Goal: Task Accomplishment & Management: Manage account settings

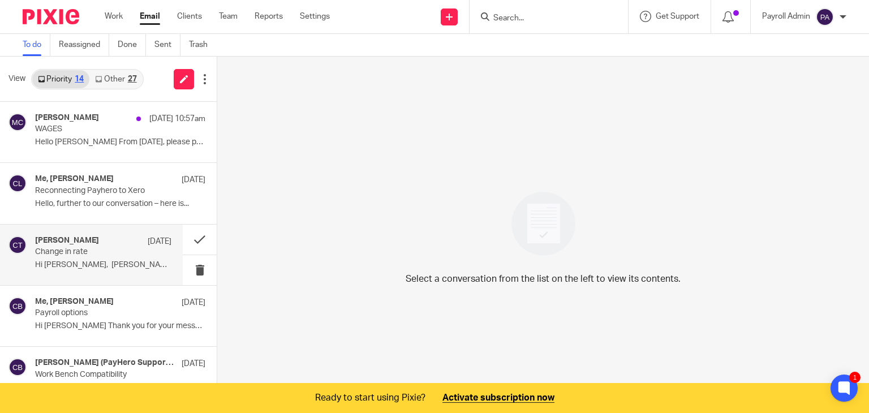
click at [61, 249] on p "Change in rate" at bounding box center [89, 252] width 109 height 10
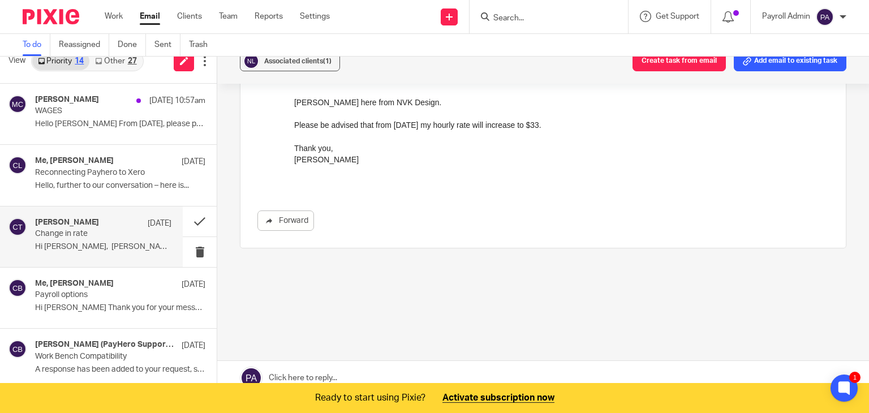
scroll to position [28, 0]
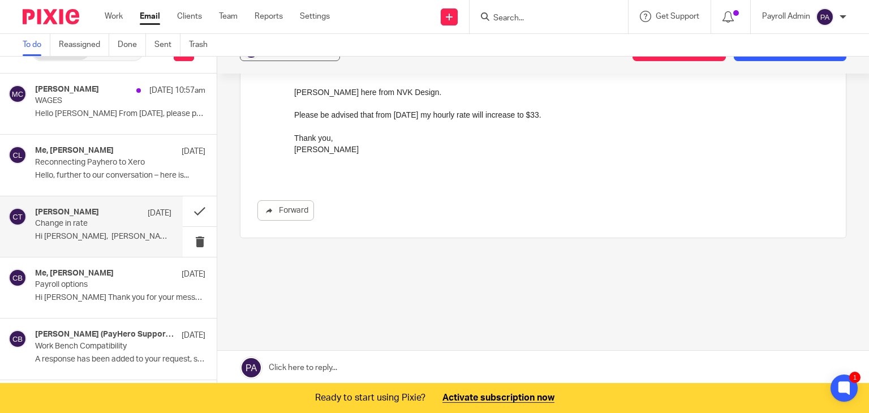
click at [364, 364] on link at bounding box center [543, 368] width 652 height 34
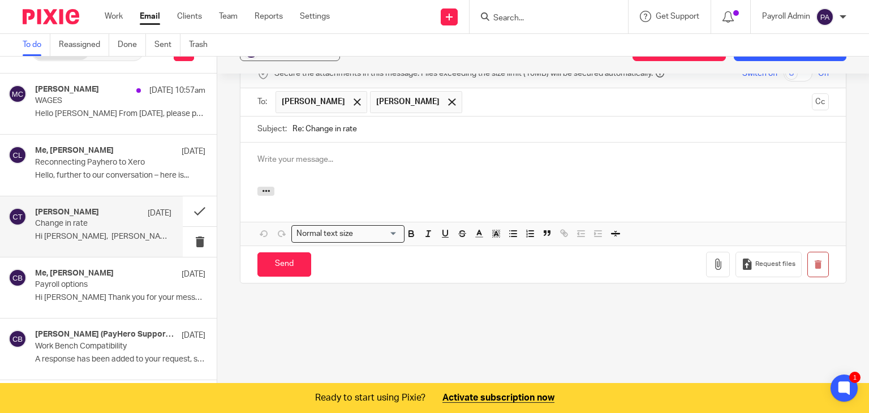
scroll to position [0, 0]
click at [317, 157] on p "Hello" at bounding box center [542, 159] width 571 height 11
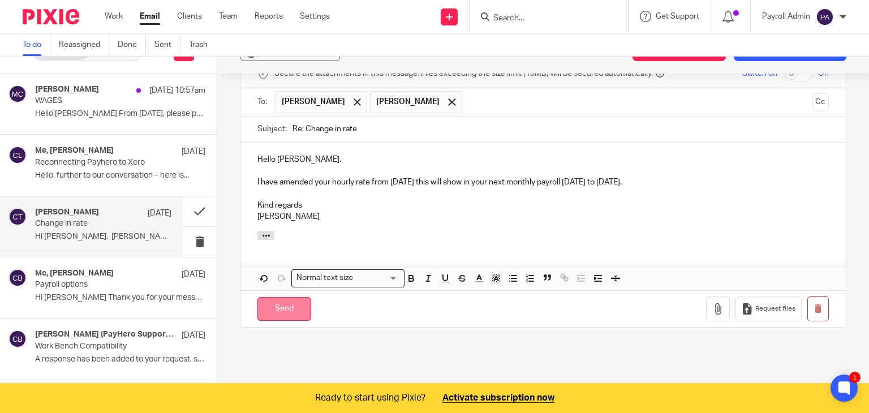
click at [281, 304] on input "Send" at bounding box center [284, 309] width 54 height 24
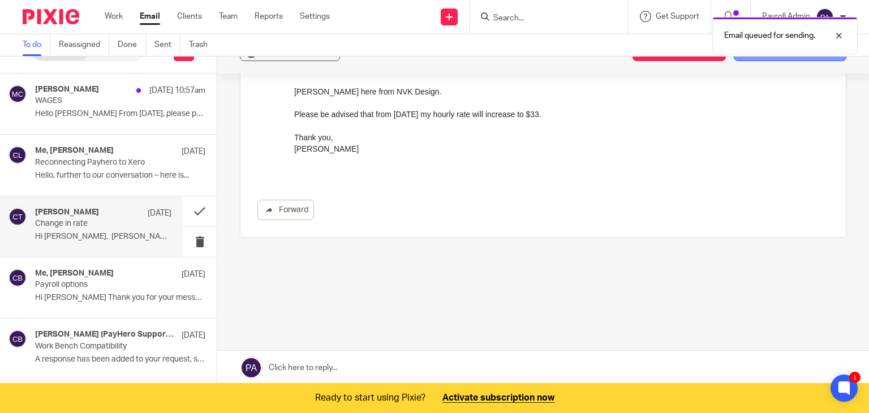
scroll to position [131, 0]
click at [761, 57] on button "Add email to existing task" at bounding box center [790, 51] width 113 height 20
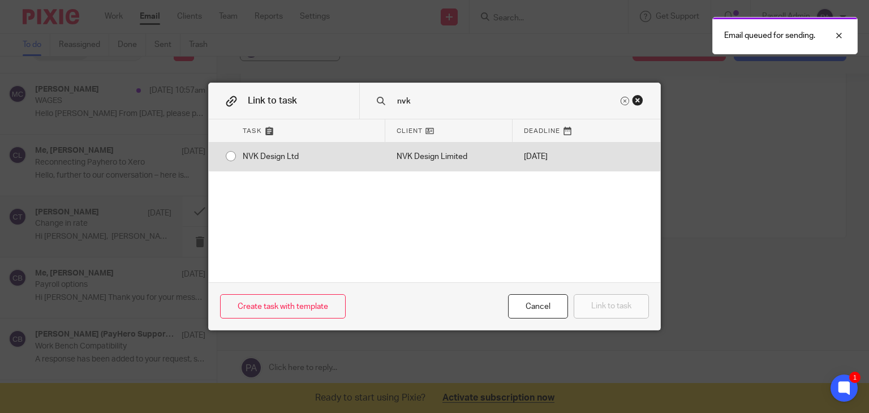
type input "nvk"
click at [222, 155] on input "radio" at bounding box center [230, 155] width 21 height 21
radio input "false"
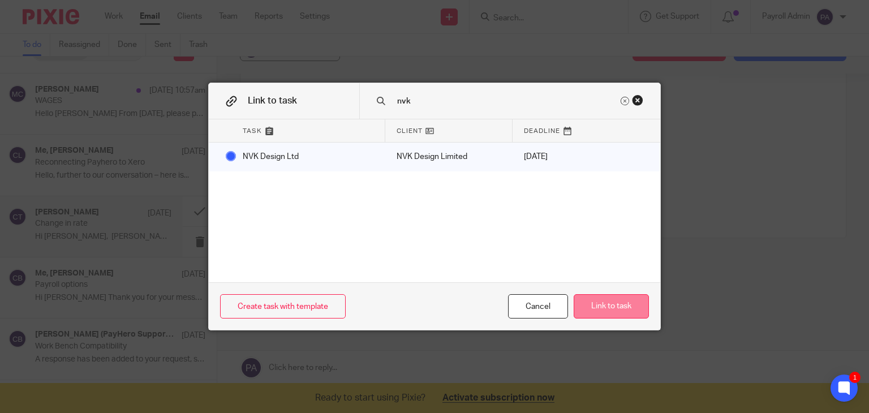
click at [616, 312] on button "Link to task" at bounding box center [611, 306] width 75 height 24
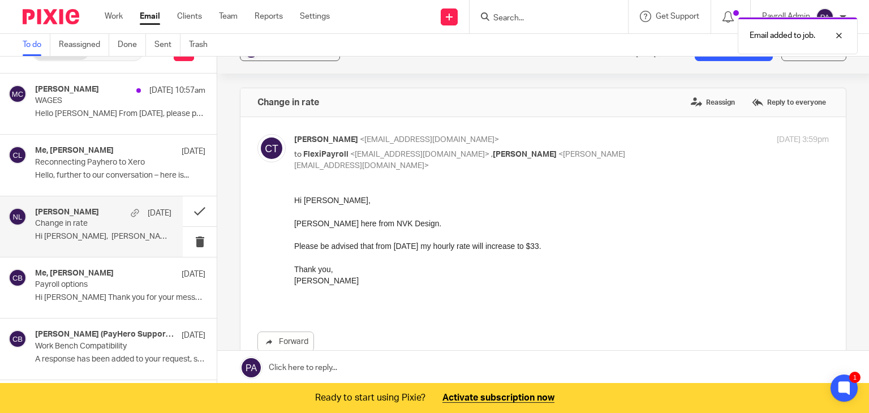
scroll to position [0, 0]
click at [188, 209] on button at bounding box center [200, 211] width 34 height 30
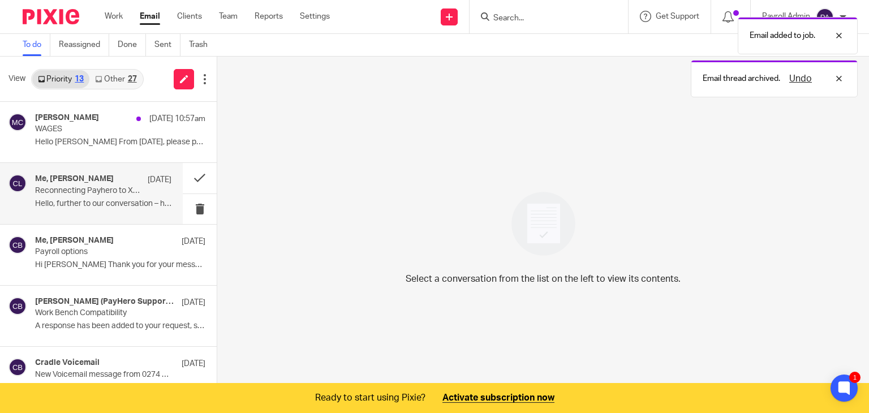
click at [84, 187] on p "Reconnecting Payhero to Xero" at bounding box center [89, 191] width 109 height 10
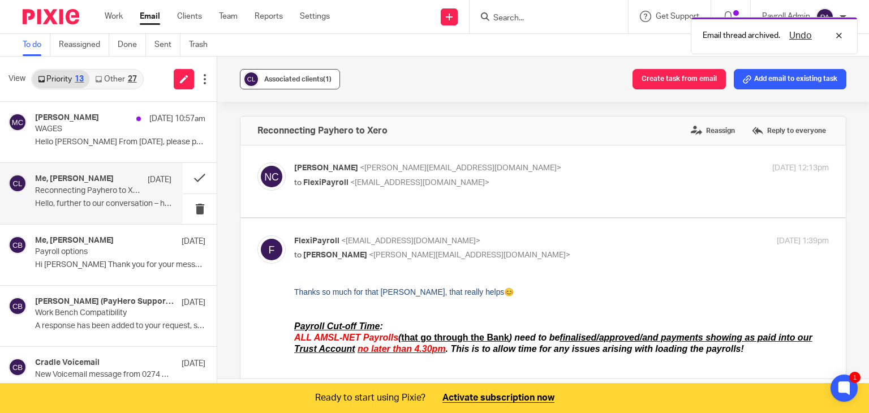
click at [273, 80] on span "Associated clients (1)" at bounding box center [297, 79] width 67 height 7
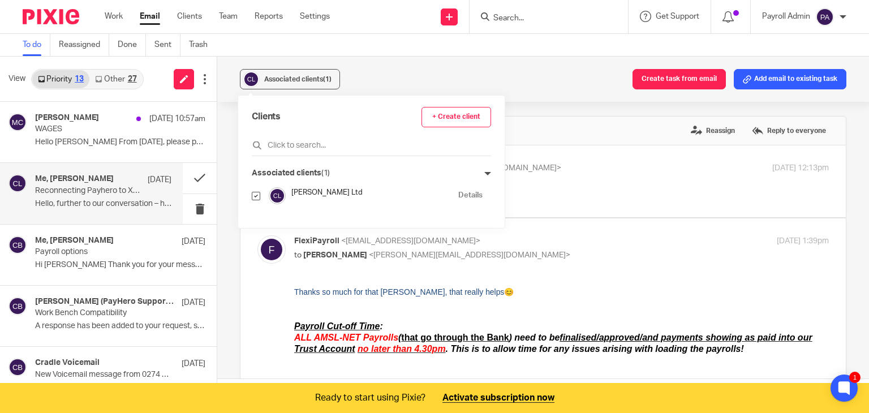
click at [85, 184] on h4 "Me, [PERSON_NAME]" at bounding box center [74, 179] width 79 height 10
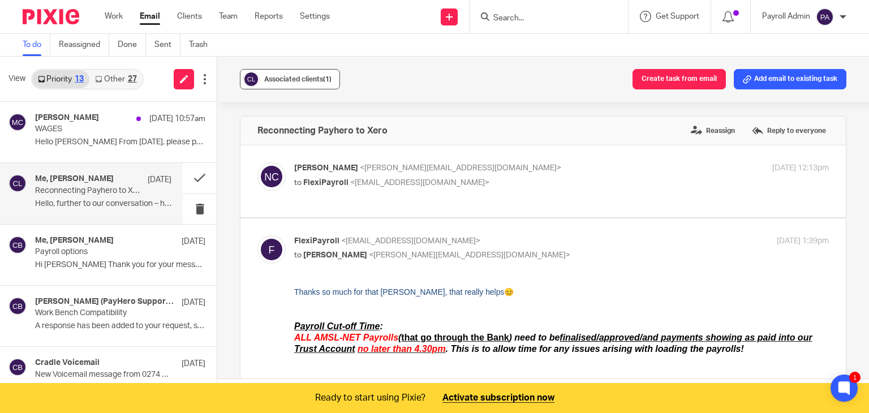
click at [314, 79] on span "Associated clients (1)" at bounding box center [297, 79] width 67 height 7
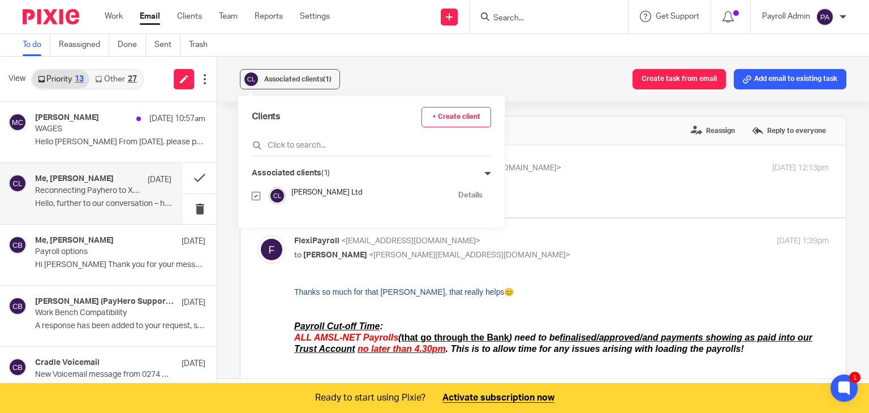
click at [255, 196] on input "checkbox" at bounding box center [256, 196] width 8 height 8
checkbox input "false"
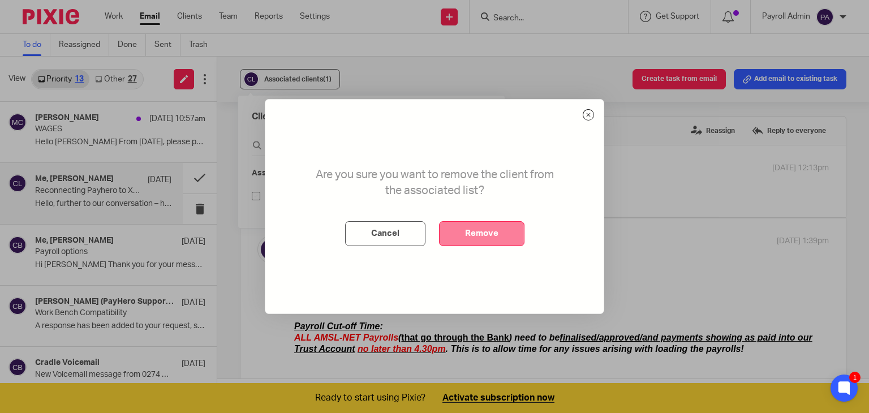
click at [491, 240] on button "Remove" at bounding box center [481, 233] width 85 height 25
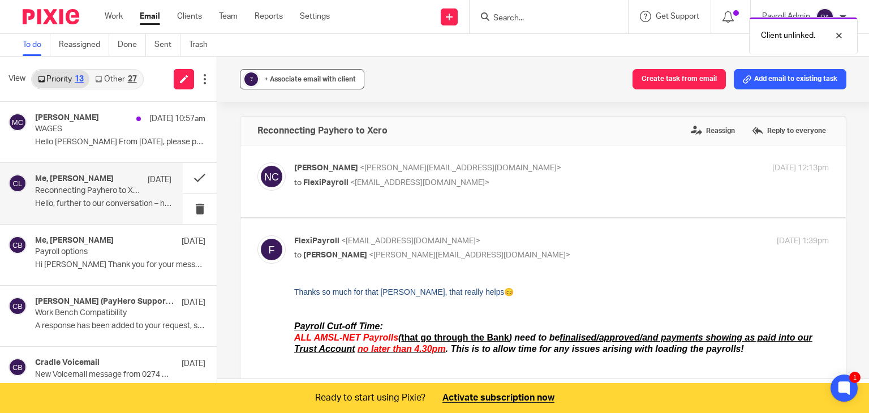
click at [294, 80] on span "+ Associate email with client" at bounding box center [310, 79] width 92 height 7
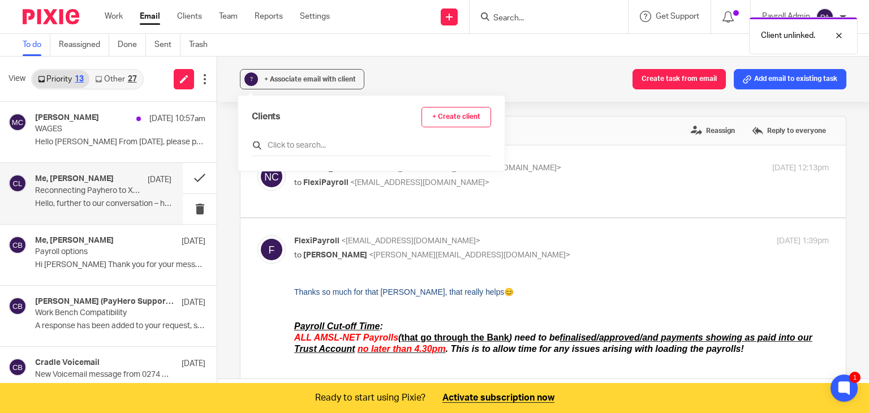
click at [289, 148] on input "text" at bounding box center [371, 145] width 239 height 11
type input "clou"
click at [254, 197] on input "checkbox" at bounding box center [256, 196] width 8 height 8
checkbox input "true"
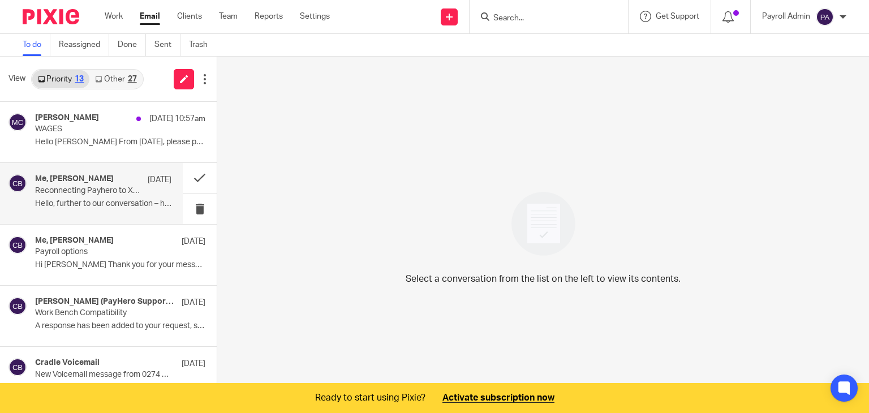
click at [124, 184] on div "Me, Nicola Coulson 9 Sep" at bounding box center [103, 179] width 136 height 11
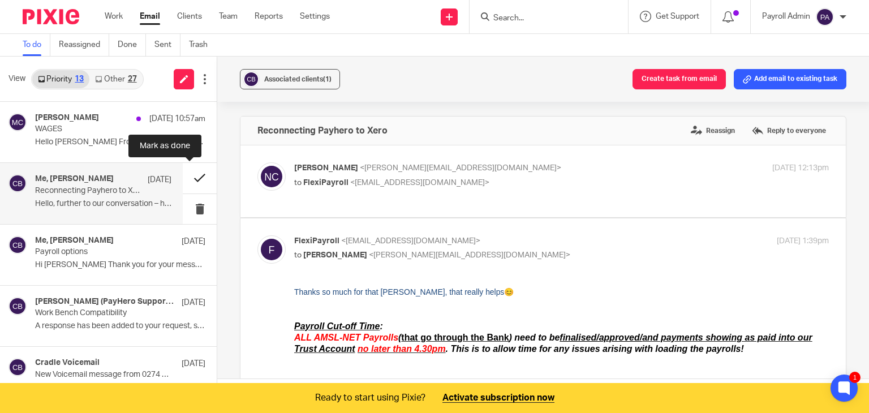
click at [187, 175] on button at bounding box center [200, 178] width 34 height 30
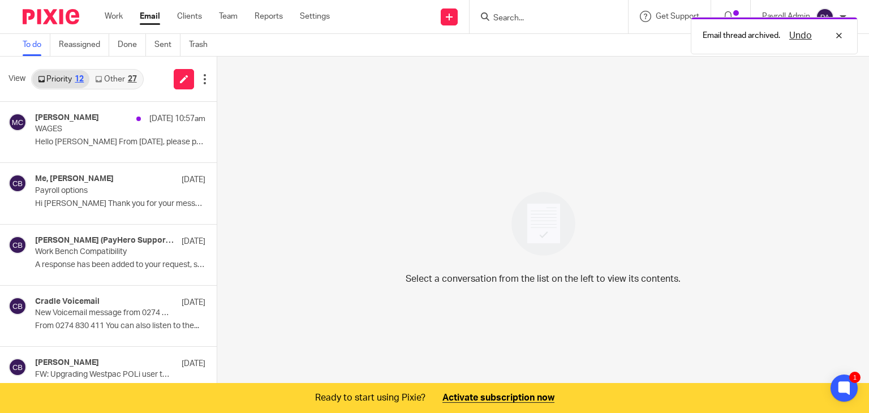
click at [546, 16] on div "Email thread archived. Undo" at bounding box center [645, 32] width 423 height 43
click at [545, 14] on div "Email thread archived. Undo" at bounding box center [645, 32] width 423 height 43
click at [545, 14] on input "Search" at bounding box center [543, 19] width 102 height 10
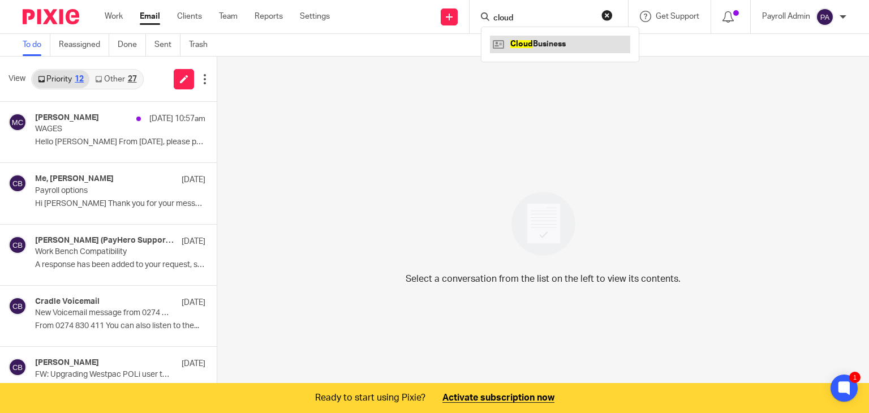
type input "cloud"
click at [532, 44] on link at bounding box center [560, 44] width 140 height 17
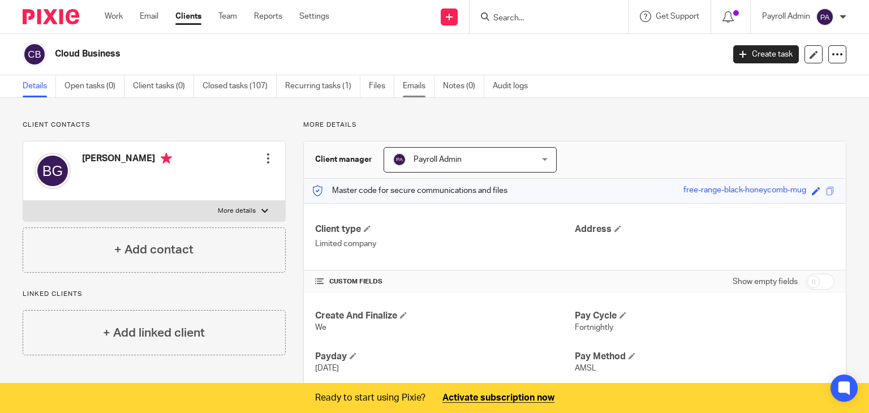
click at [412, 82] on link "Emails" at bounding box center [419, 86] width 32 height 22
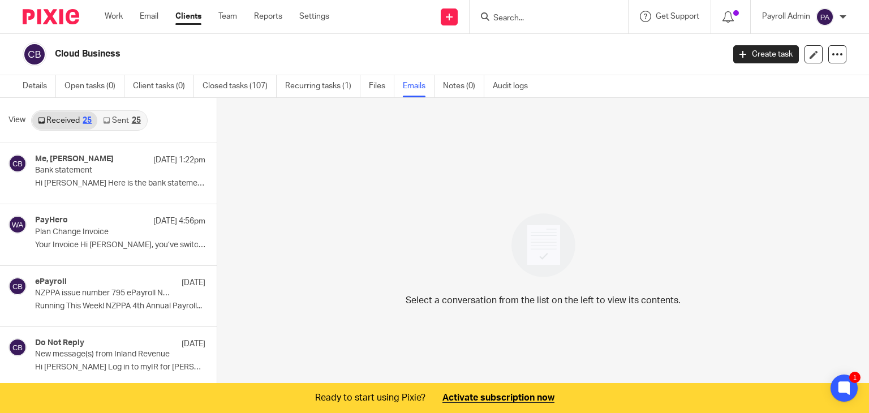
click at [76, 163] on h4 "Me, Brad Golchin" at bounding box center [74, 159] width 79 height 10
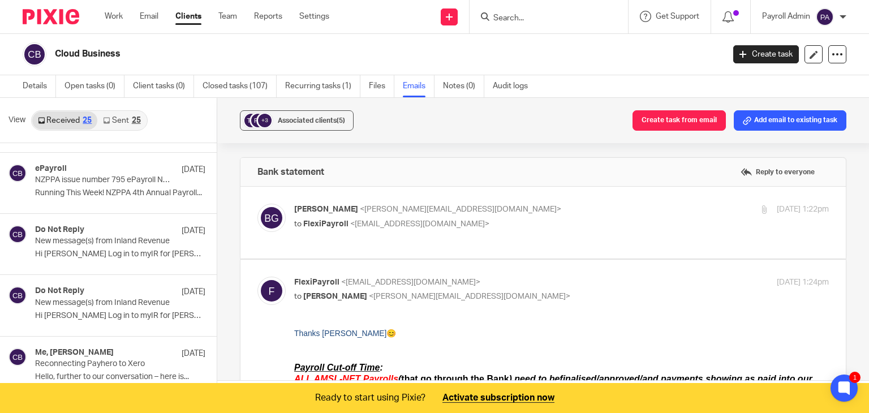
scroll to position [170, 0]
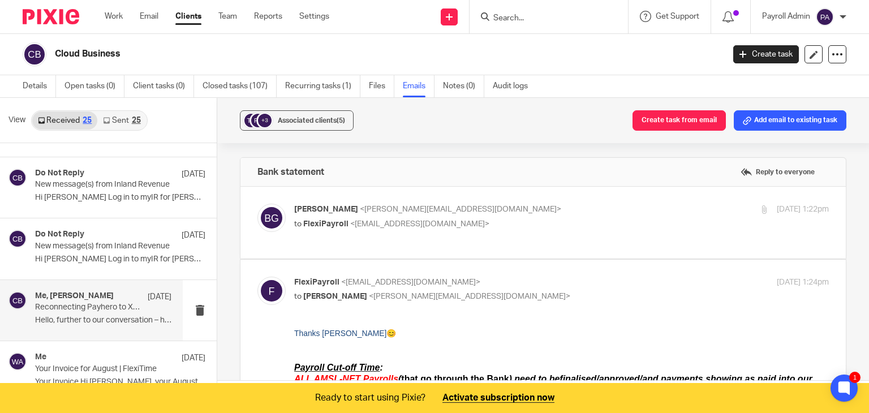
click at [96, 313] on div "Me, Nicola Coulson 9 Sep Reconnecting Payhero to Xero Hello, further to our con…" at bounding box center [103, 310] width 136 height 38
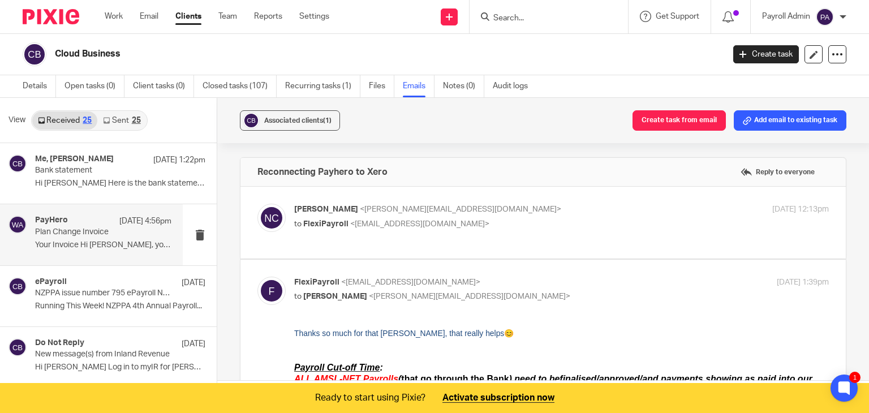
scroll to position [57, 0]
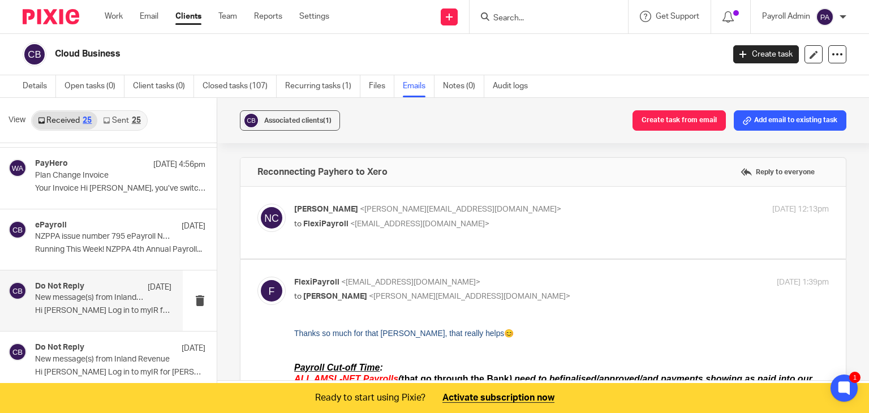
click at [88, 296] on p "New message(s) from Inland Revenue" at bounding box center [89, 298] width 109 height 10
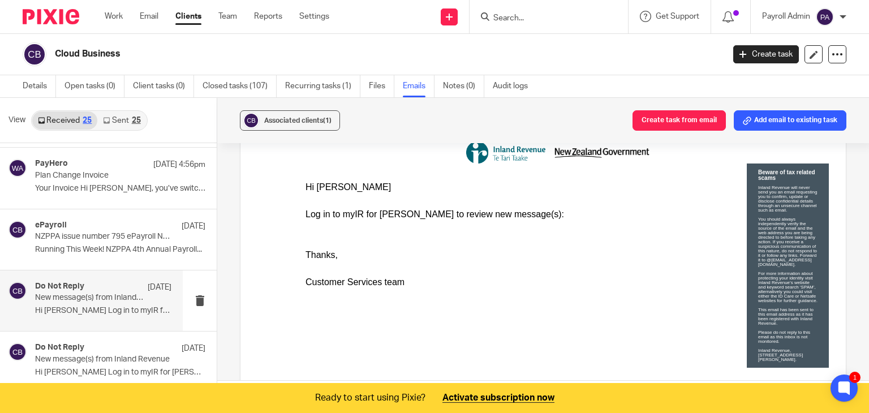
scroll to position [170, 0]
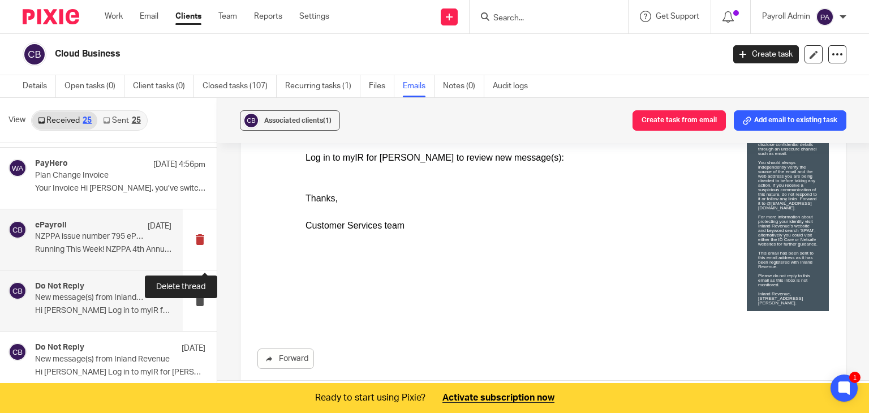
click at [188, 238] on button at bounding box center [200, 239] width 34 height 61
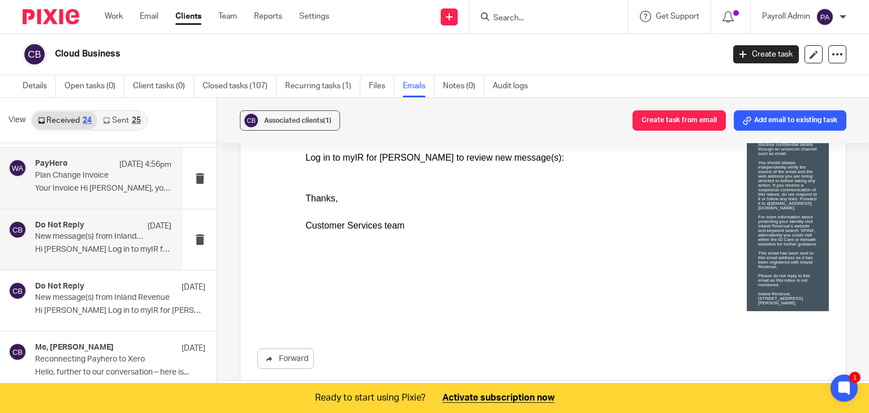
scroll to position [113, 0]
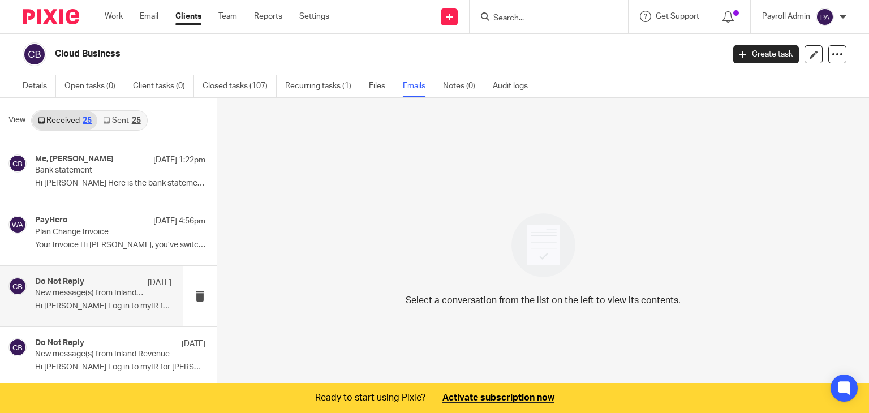
click at [104, 287] on div "Do Not Reply 11 Sep" at bounding box center [103, 282] width 136 height 11
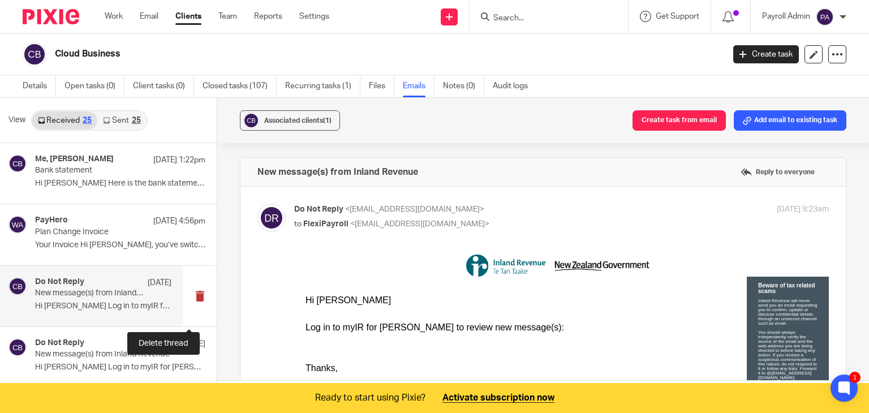
click at [187, 292] on button at bounding box center [200, 296] width 34 height 61
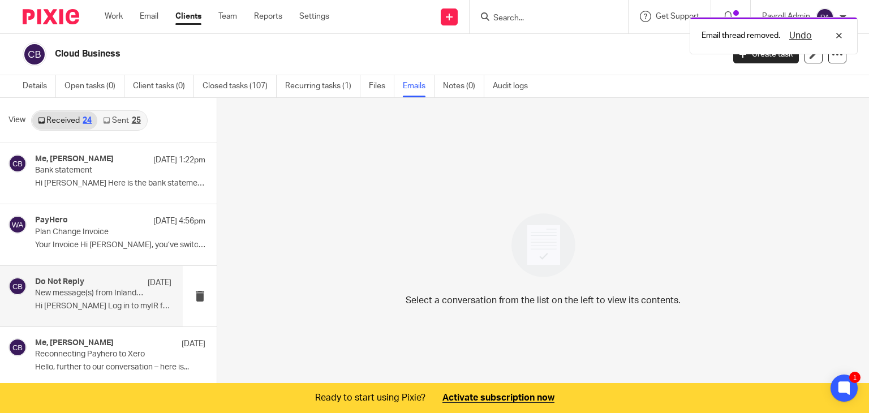
click at [101, 291] on p "New message(s) from Inland Revenue" at bounding box center [89, 293] width 109 height 10
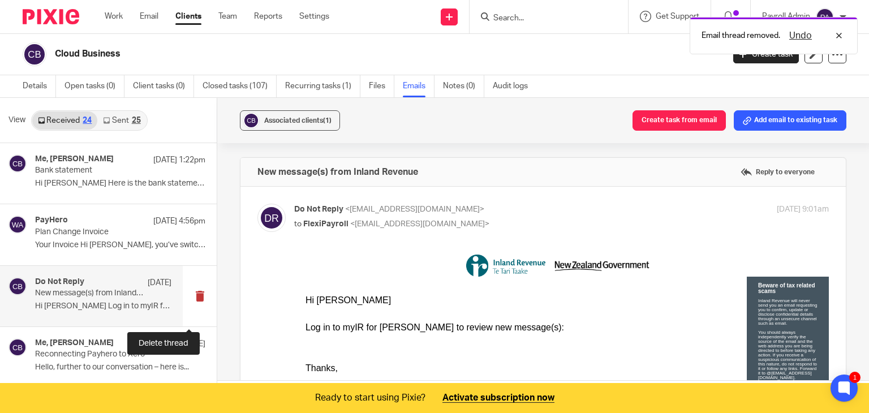
click at [186, 293] on button at bounding box center [200, 296] width 34 height 61
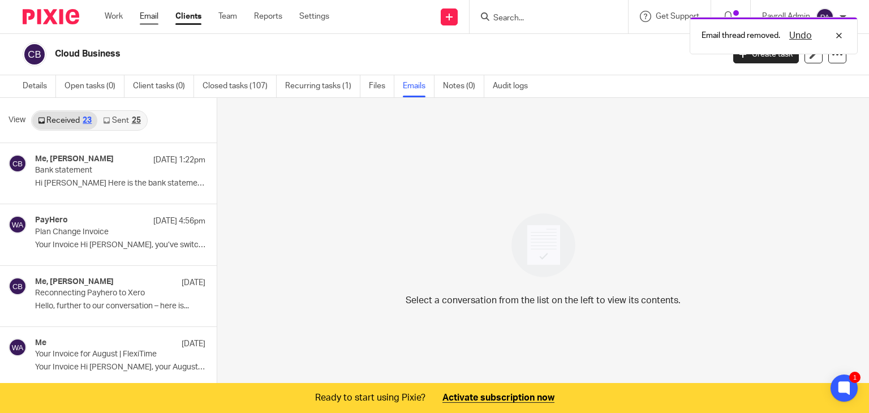
click at [149, 14] on link "Email" at bounding box center [149, 16] width 19 height 11
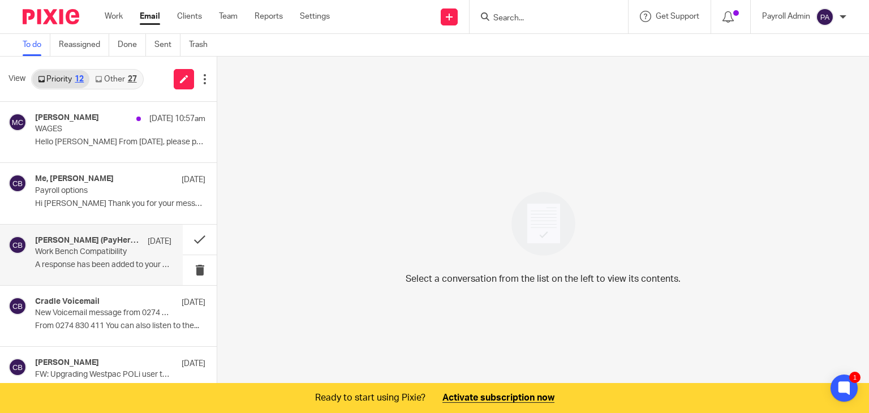
click at [84, 253] on p "Work Bench Compatibility" at bounding box center [89, 252] width 109 height 10
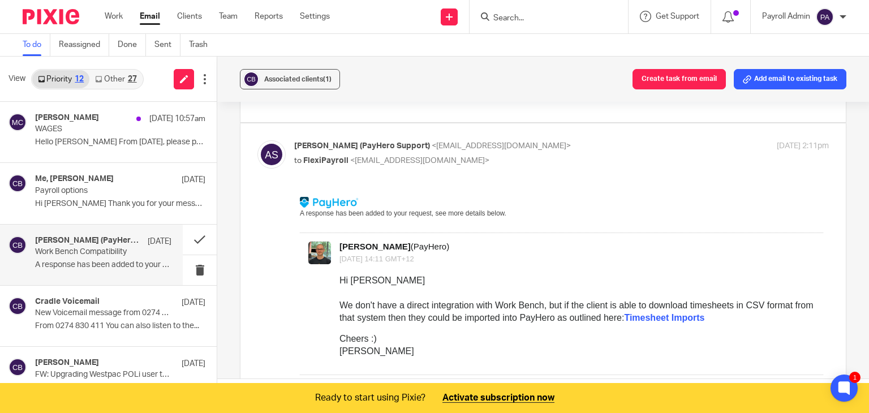
scroll to position [226, 0]
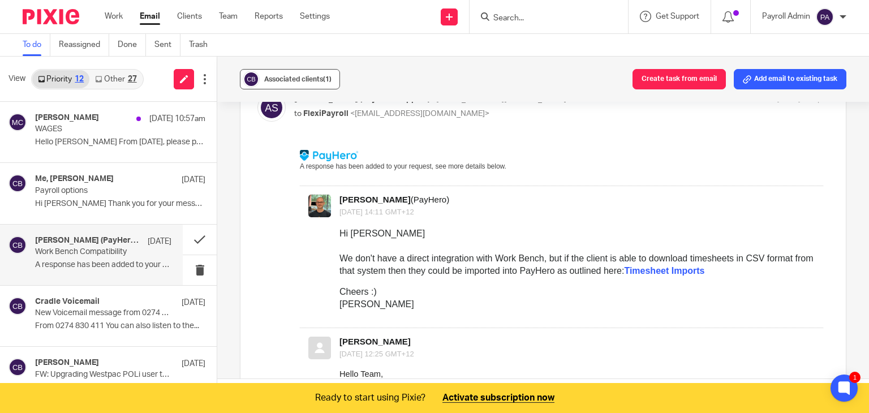
click at [306, 74] on div "Associated clients (1)" at bounding box center [297, 79] width 67 height 11
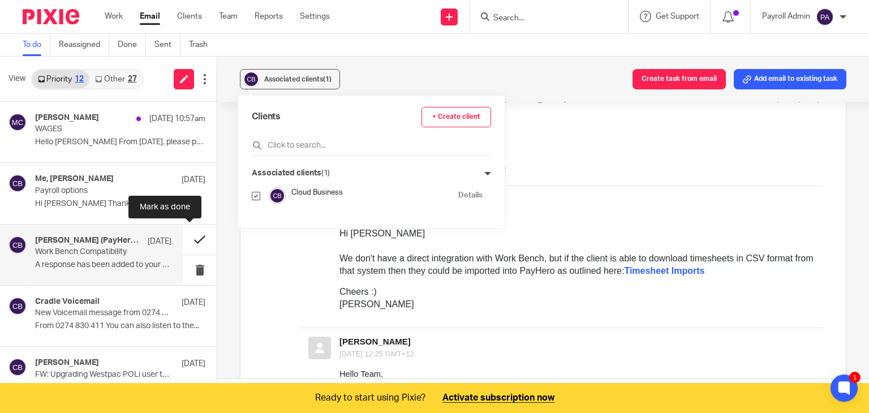
click at [187, 238] on button at bounding box center [200, 240] width 34 height 30
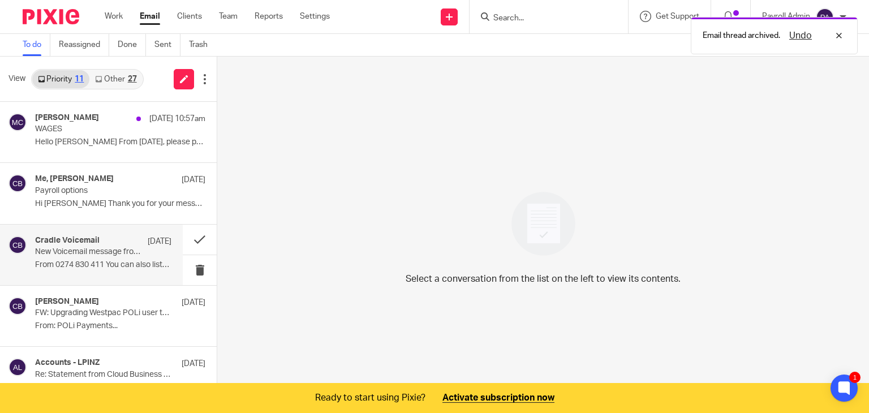
click at [93, 256] on p "New Voicemail message from 0274 830 411" at bounding box center [89, 252] width 109 height 10
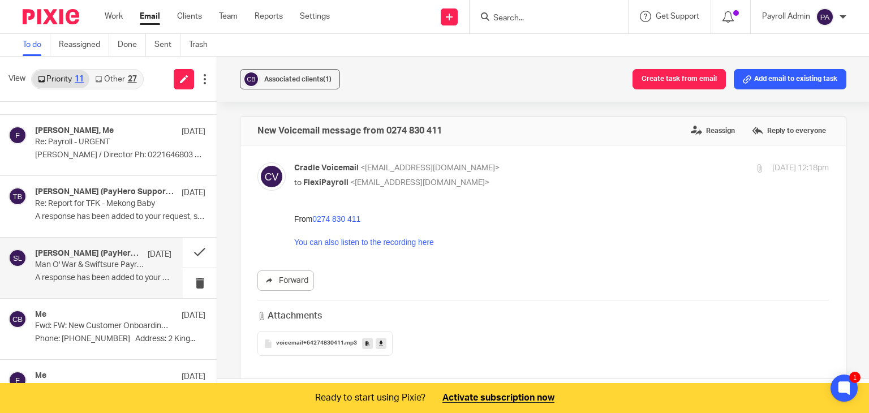
scroll to position [301, 0]
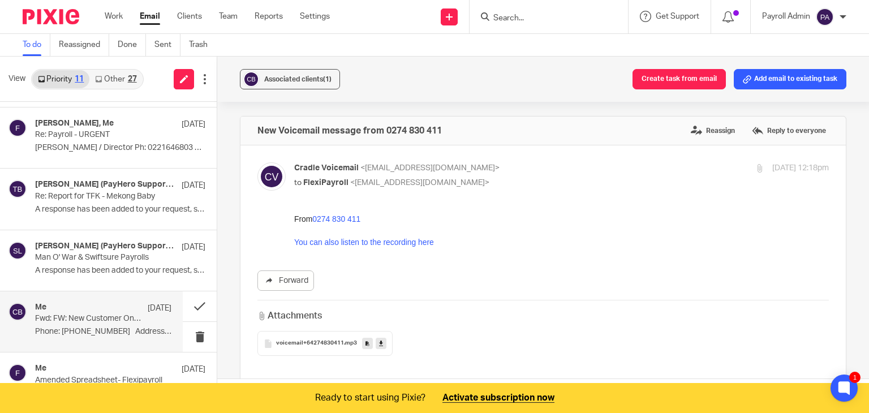
click at [74, 314] on p "Fwd: FW: New Customer Onboarding Form for WiseAdvice" at bounding box center [89, 319] width 109 height 10
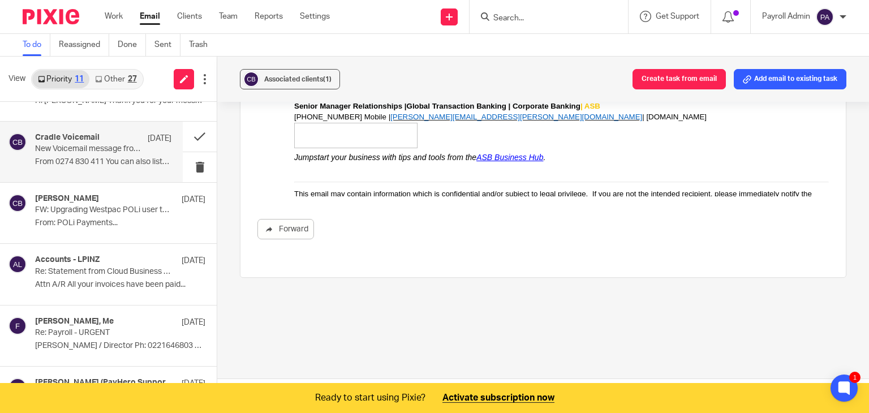
scroll to position [0, 0]
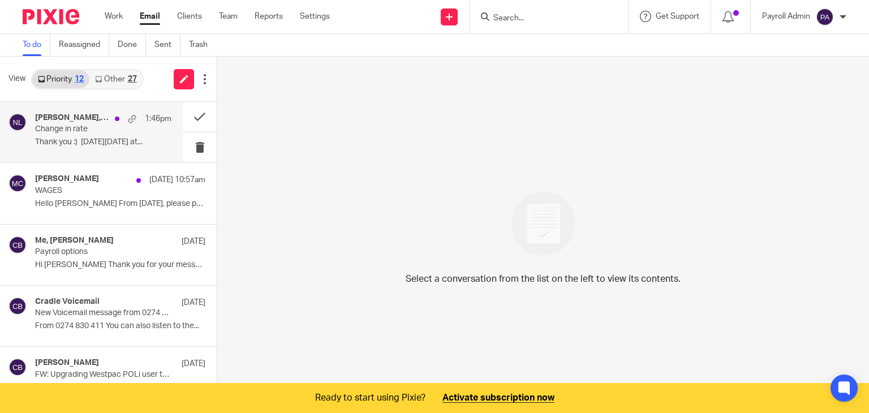
click at [80, 121] on h4 "[PERSON_NAME], Me" at bounding box center [72, 118] width 74 height 10
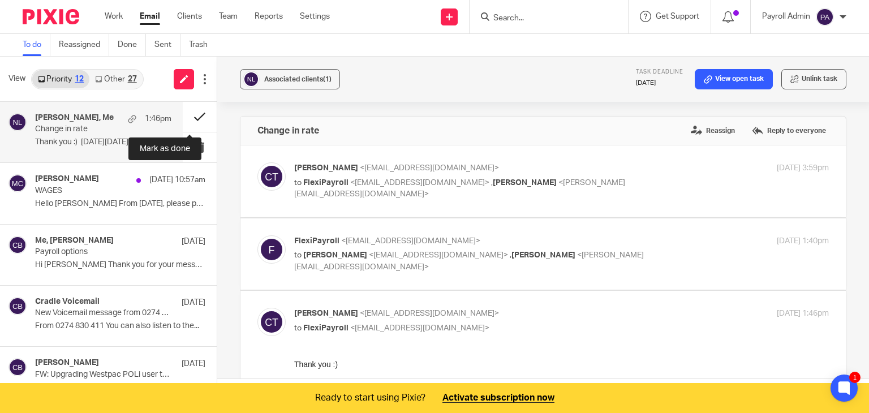
click at [192, 113] on button at bounding box center [200, 117] width 34 height 30
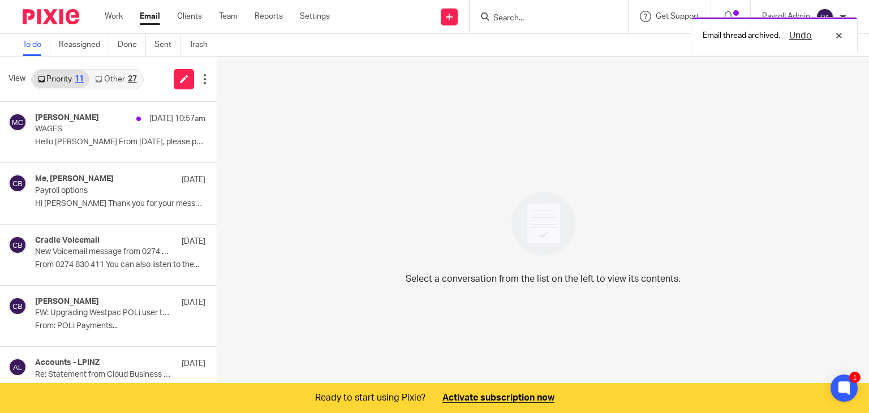
click at [130, 76] on div "27" at bounding box center [132, 79] width 9 height 8
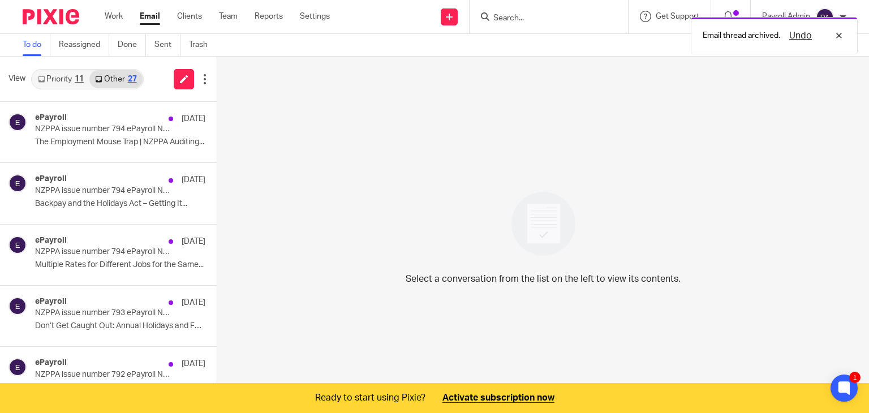
click at [55, 75] on link "Priority 11" at bounding box center [60, 79] width 57 height 18
